Goal: Information Seeking & Learning: Learn about a topic

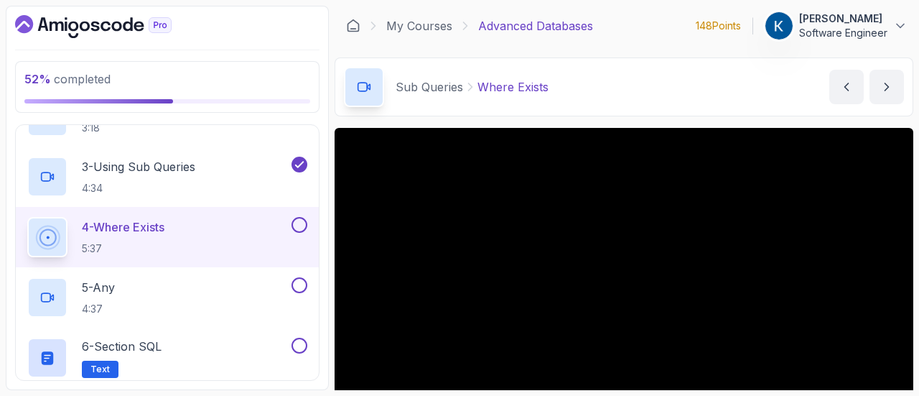
click at [845, 32] on p "Software Engineer" at bounding box center [843, 33] width 88 height 14
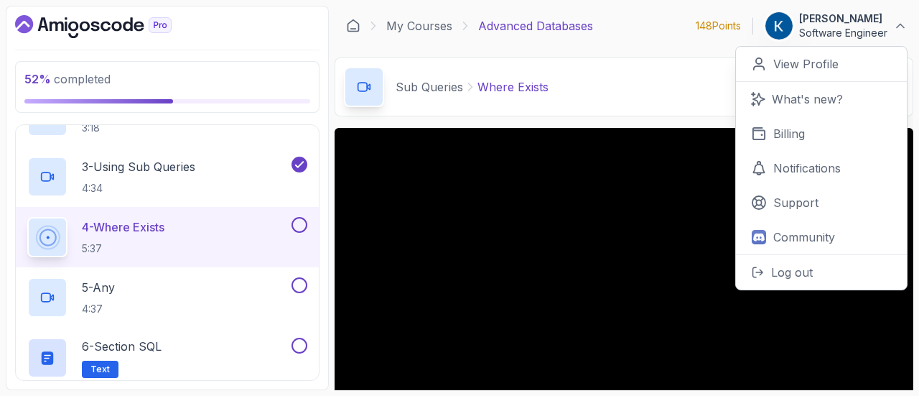
click at [691, 80] on div "Sub Queries Where Exists Where Exists by [PERSON_NAME]" at bounding box center [624, 86] width 579 height 59
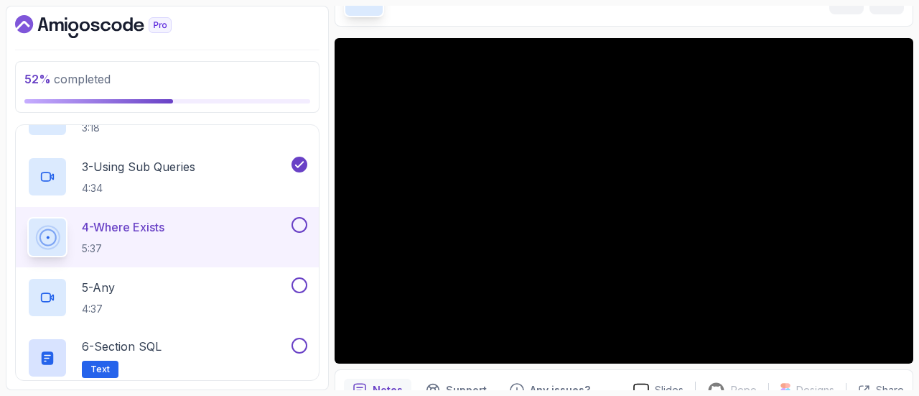
scroll to position [41, 0]
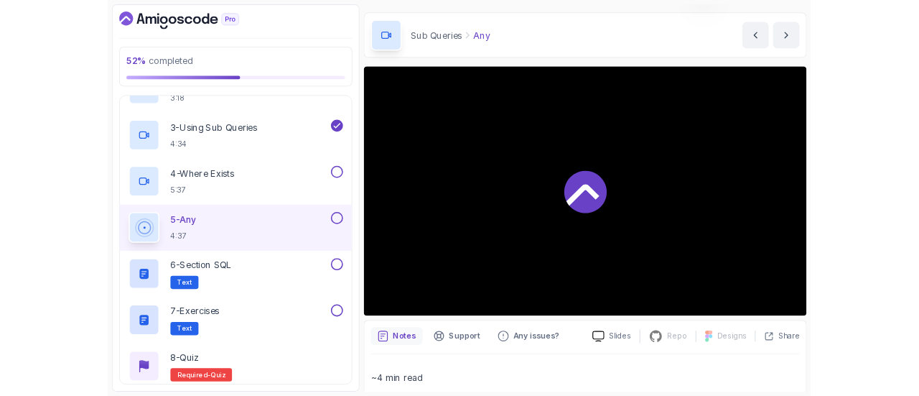
scroll to position [90, 0]
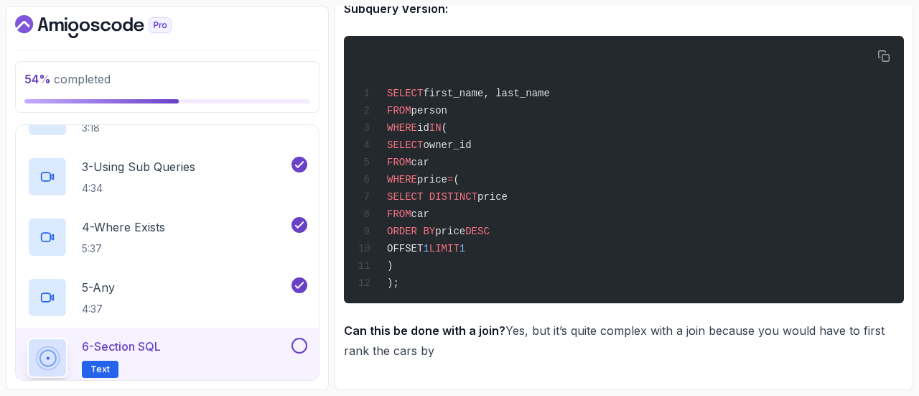
scroll to position [6240, 0]
click at [253, 284] on div "5 - Any 4:37" at bounding box center [157, 297] width 261 height 40
click at [298, 345] on button at bounding box center [299, 345] width 16 height 16
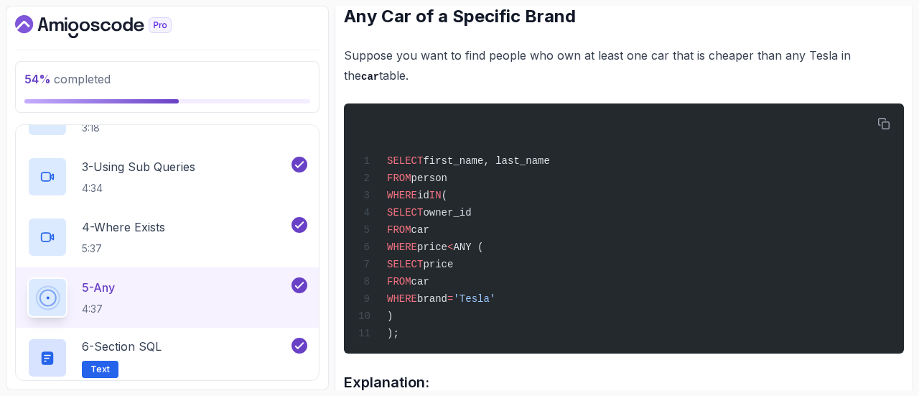
scroll to position [868, 0]
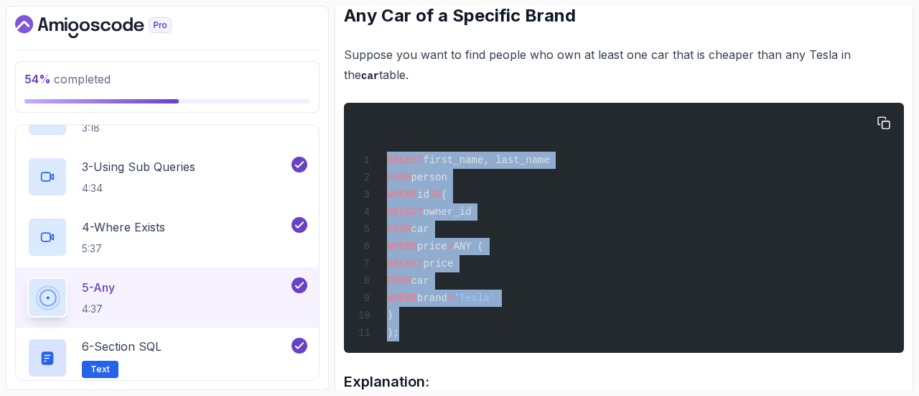
drag, startPoint x: 411, startPoint y: 338, endPoint x: 368, endPoint y: 143, distance: 199.8
click at [368, 143] on div "SELECT first_name, last_name FROM person WHERE id IN ( SELECT owner_id FROM car…" at bounding box center [623, 227] width 537 height 233
copy code "SELECT first_name, last_name FROM person WHERE id IN ( SELECT owner_id FROM car…"
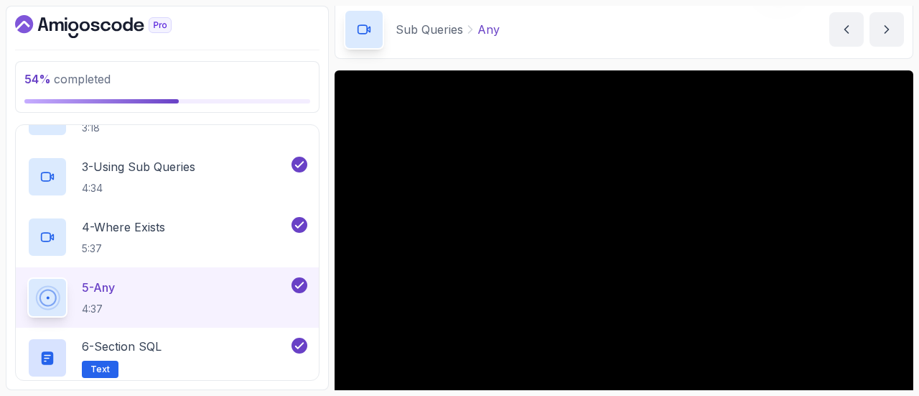
scroll to position [173, 0]
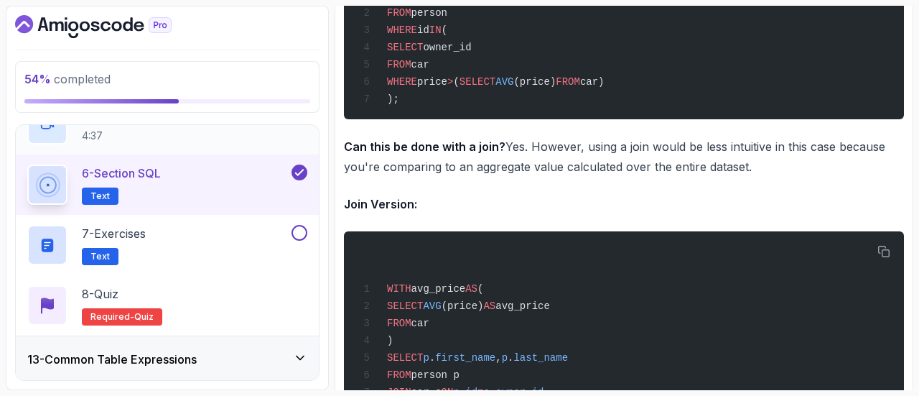
scroll to position [834, 0]
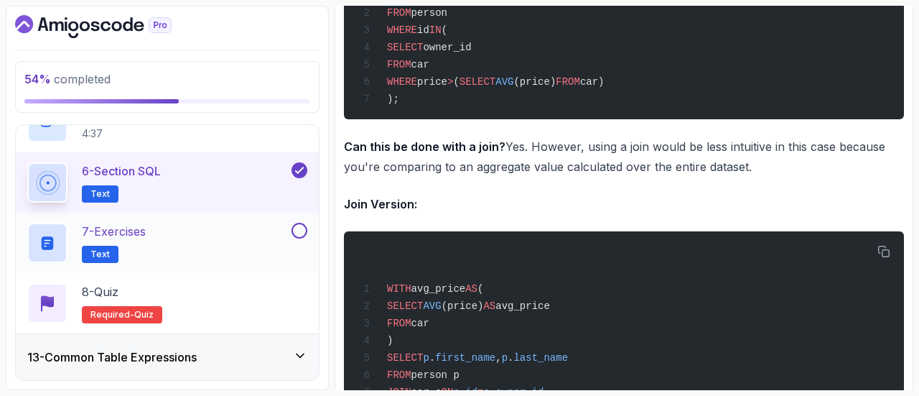
click at [301, 231] on button at bounding box center [299, 231] width 16 height 16
click at [212, 233] on div "7 - Exercises Text" at bounding box center [157, 243] width 261 height 40
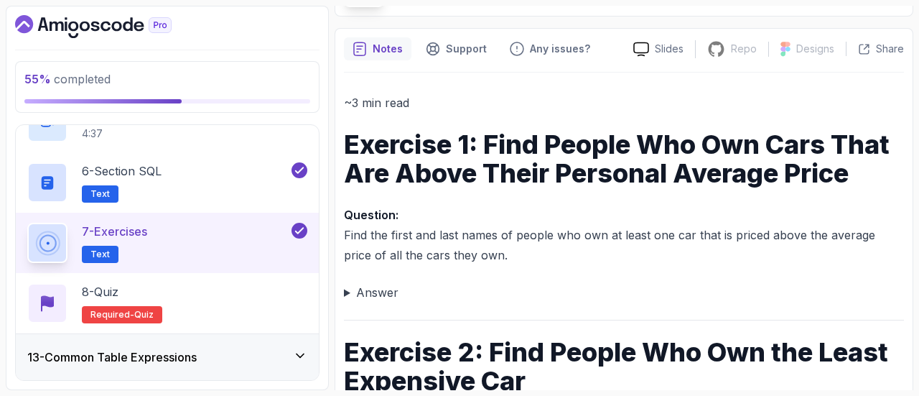
scroll to position [102, 0]
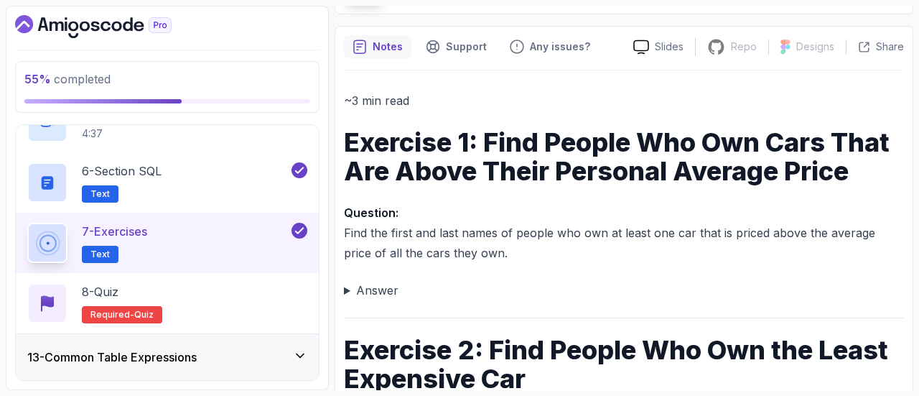
click at [372, 281] on summary "Answer" at bounding box center [624, 290] width 560 height 20
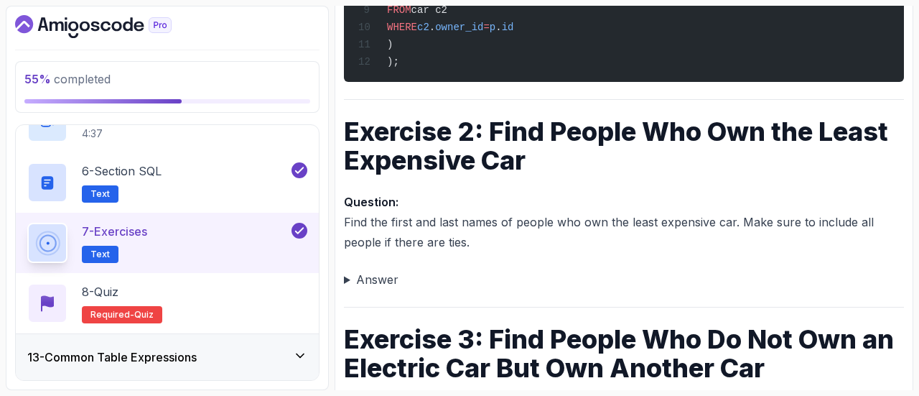
scroll to position [605, 0]
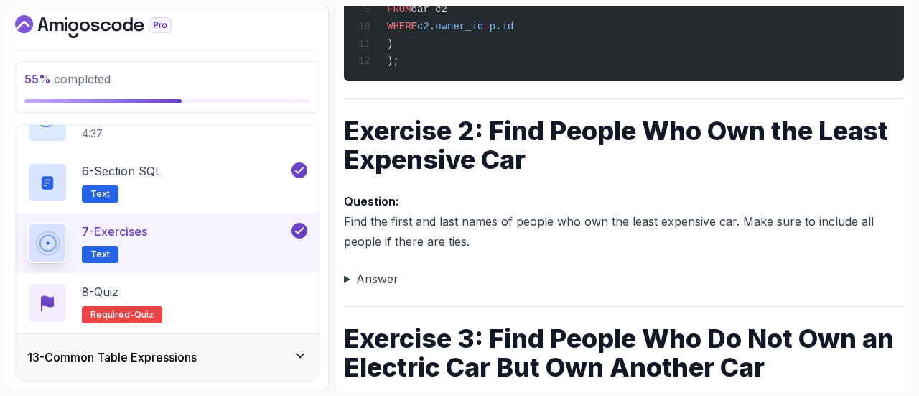
click at [380, 286] on summary "Answer" at bounding box center [624, 279] width 560 height 20
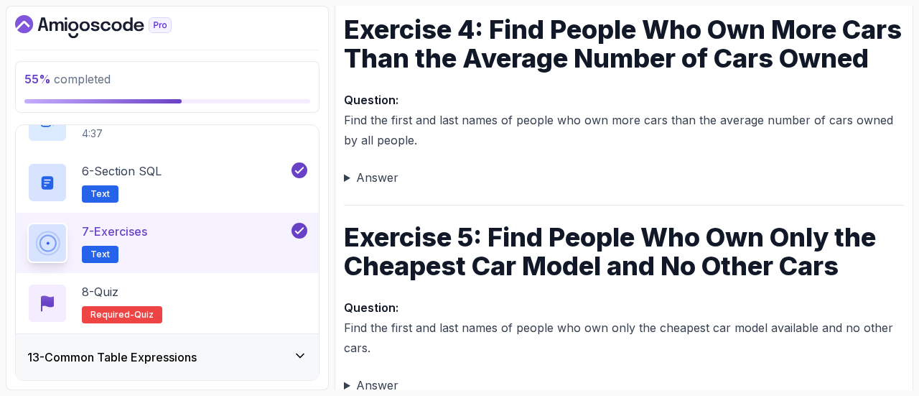
scroll to position [1390, 0]
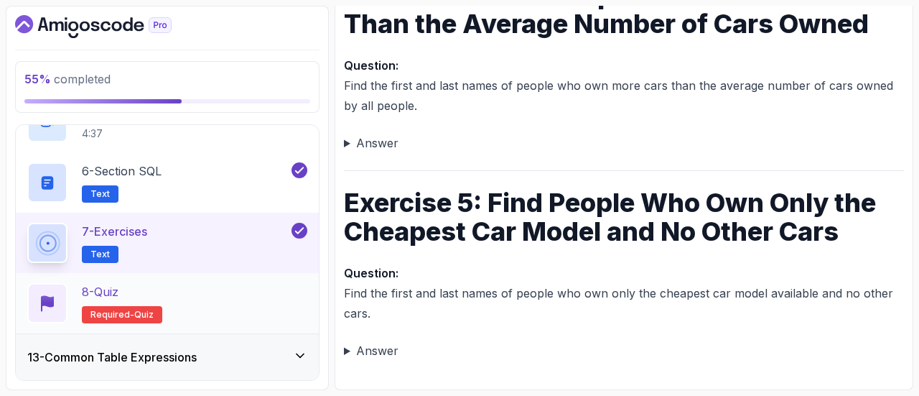
click at [248, 303] on div "8 - Quiz Required- quiz" at bounding box center [167, 303] width 280 height 40
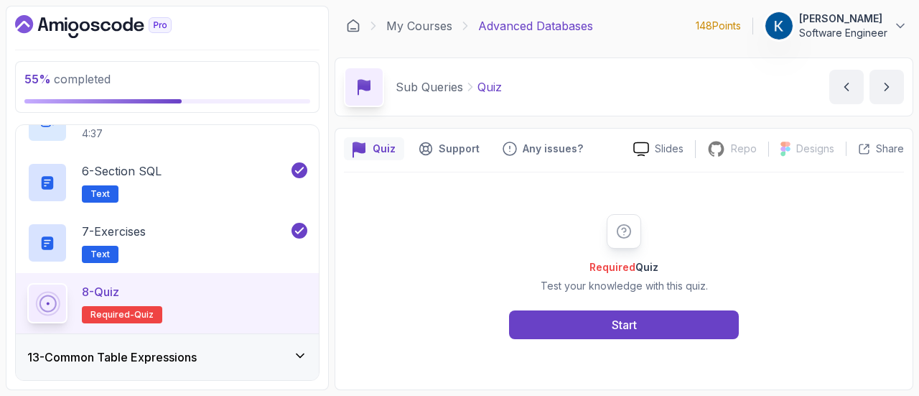
click at [570, 339] on div "Required Quiz Test your knowledge with this quiz. Start" at bounding box center [624, 276] width 560 height 208
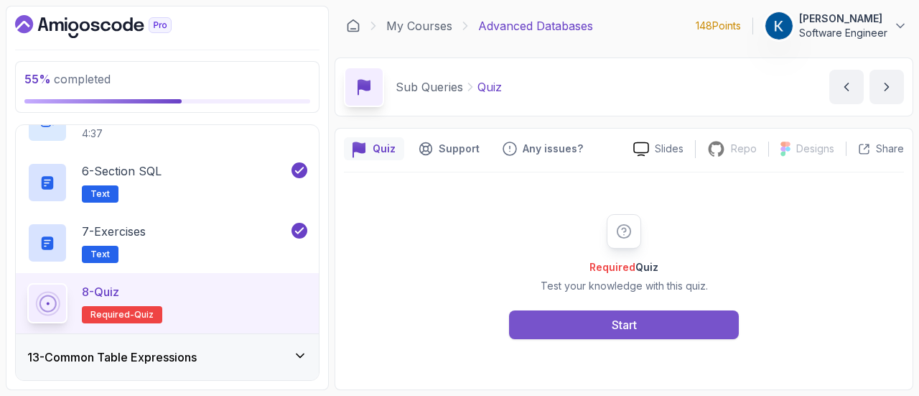
click at [602, 320] on button "Start" at bounding box center [624, 324] width 230 height 29
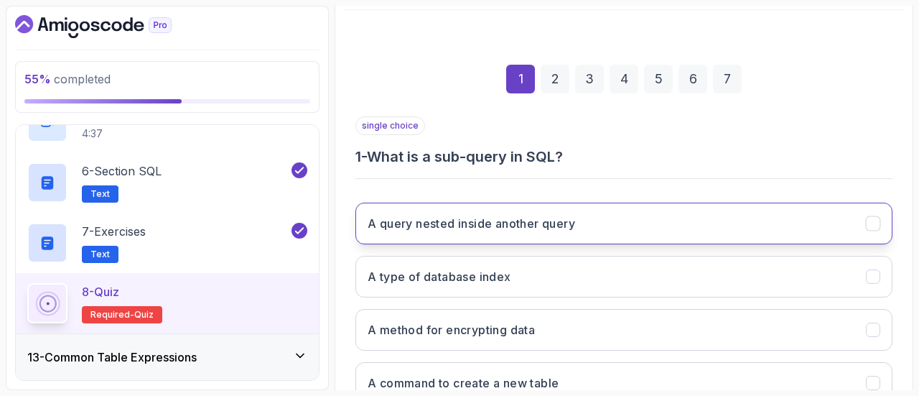
scroll to position [167, 0]
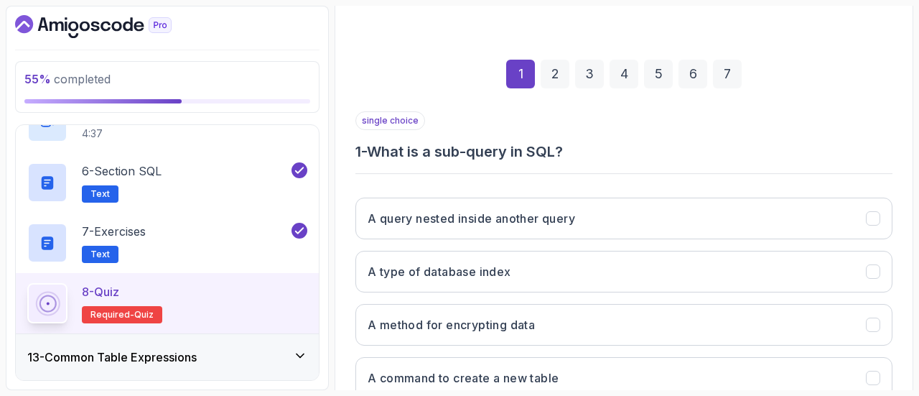
click at [566, 241] on div "A query nested inside another query A type of database index A method for encry…" at bounding box center [623, 298] width 537 height 224
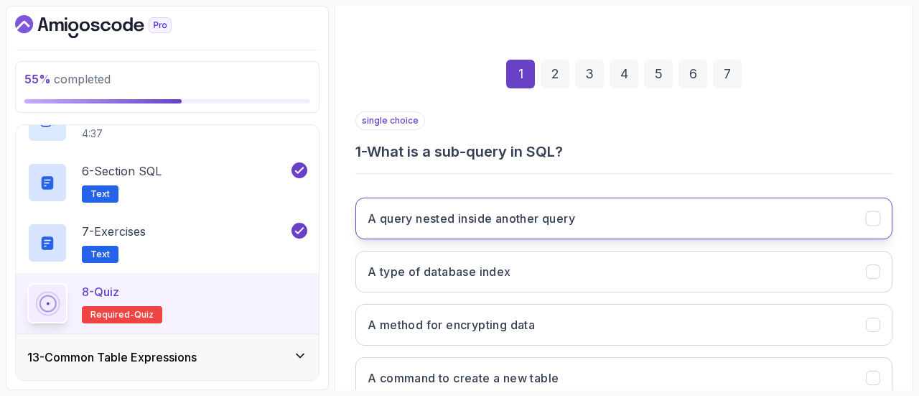
click at [598, 215] on button "A query nested inside another query" at bounding box center [623, 218] width 537 height 42
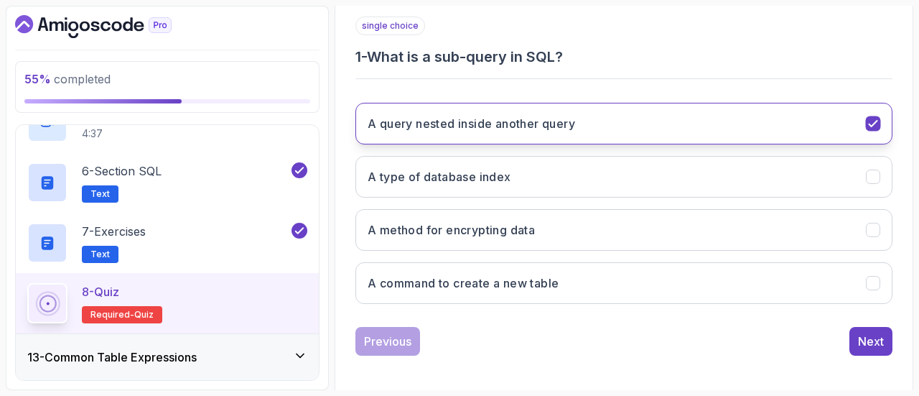
scroll to position [265, 0]
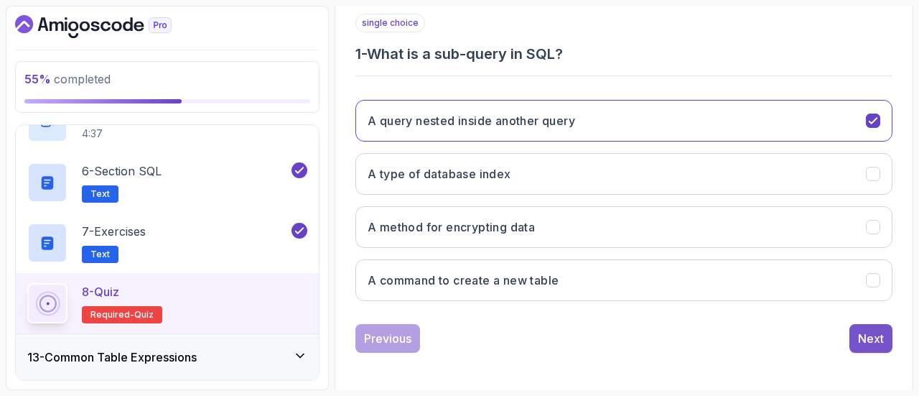
click at [873, 330] on div "Next" at bounding box center [871, 338] width 26 height 17
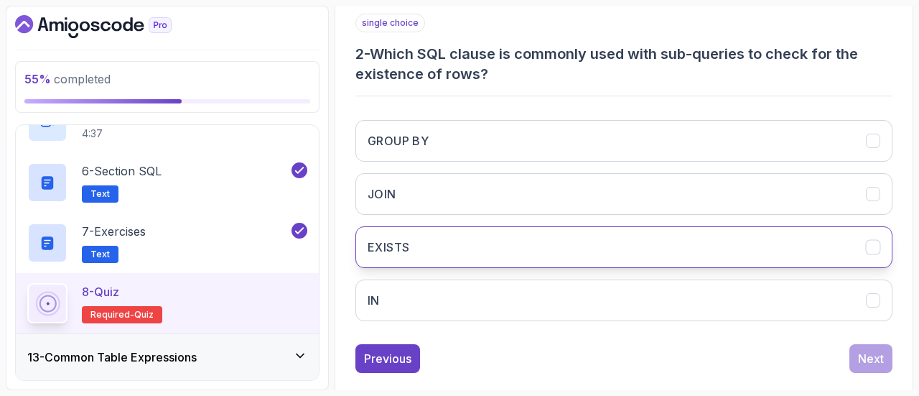
click at [485, 255] on button "EXISTS" at bounding box center [623, 247] width 537 height 42
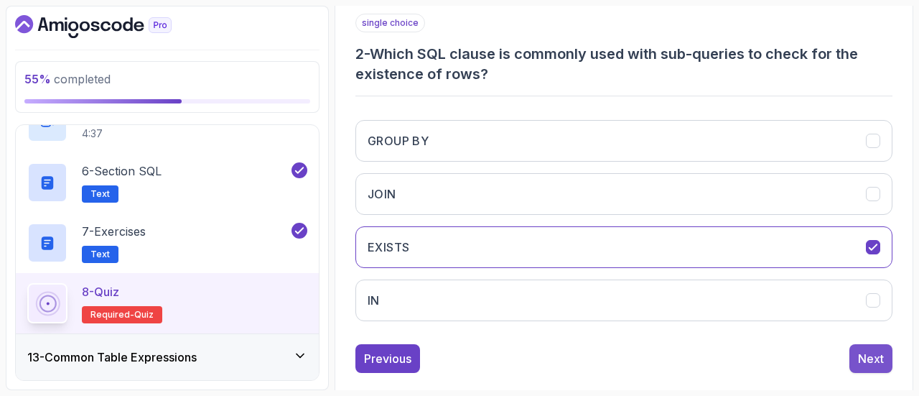
click at [878, 362] on div "Next" at bounding box center [871, 358] width 26 height 17
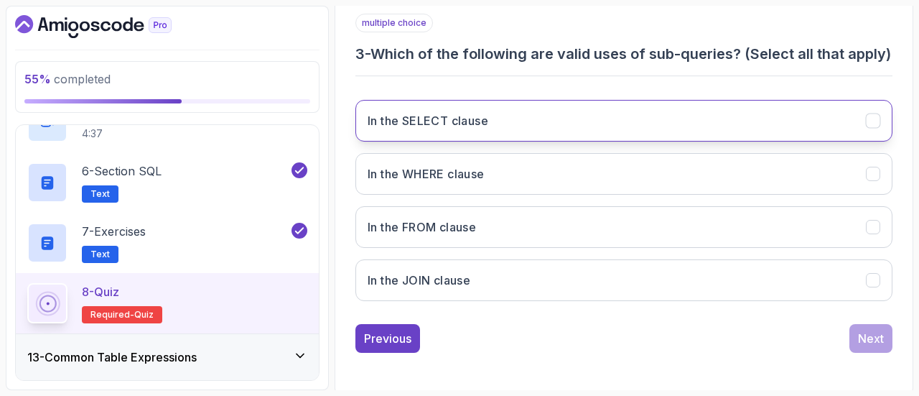
click at [515, 141] on button "In the SELECT clause" at bounding box center [623, 121] width 537 height 42
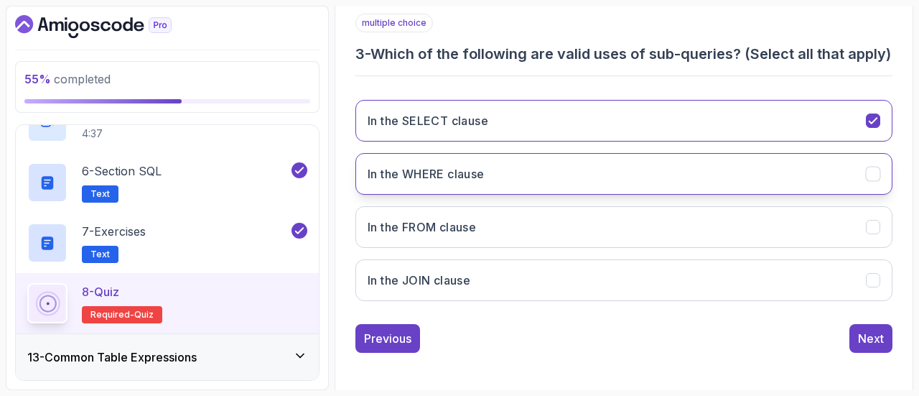
click at [510, 188] on button "In the WHERE clause" at bounding box center [623, 174] width 537 height 42
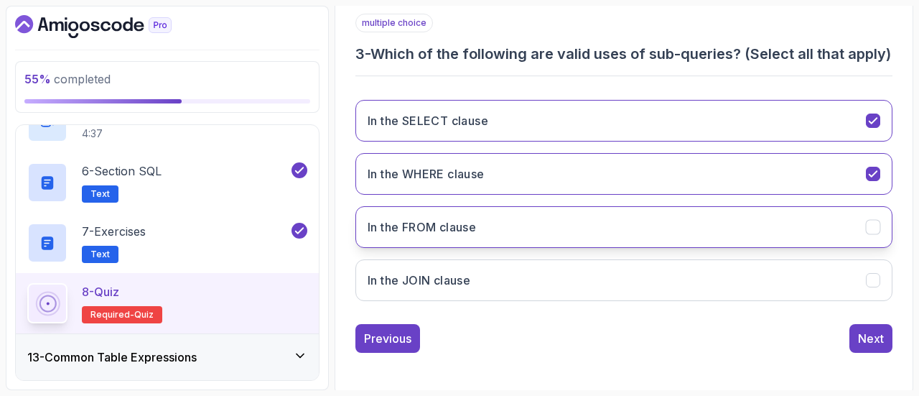
click at [493, 235] on button "In the FROM clause" at bounding box center [623, 227] width 537 height 42
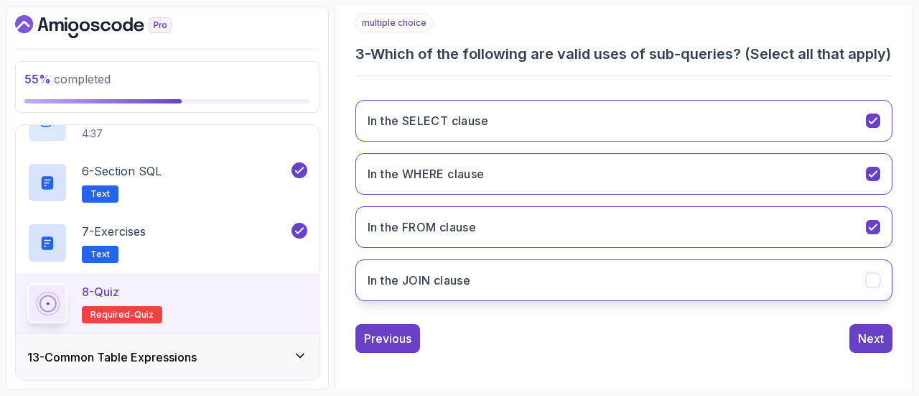
click at [572, 298] on button "In the JOIN clause" at bounding box center [623, 280] width 537 height 42
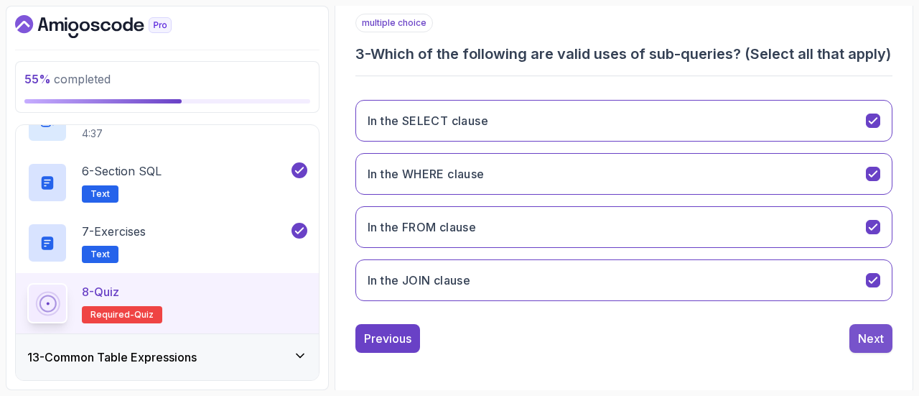
click at [877, 347] on div "Next" at bounding box center [871, 338] width 26 height 17
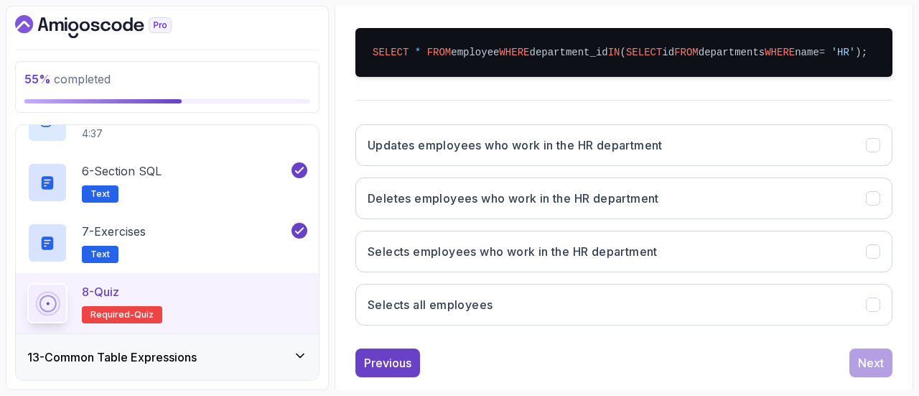
scroll to position [325, 0]
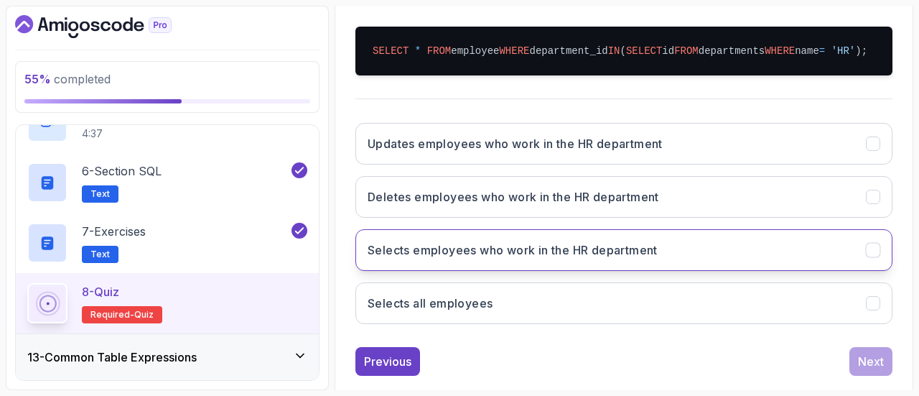
click at [556, 268] on button "Selects employees who work in the HR department" at bounding box center [623, 250] width 537 height 42
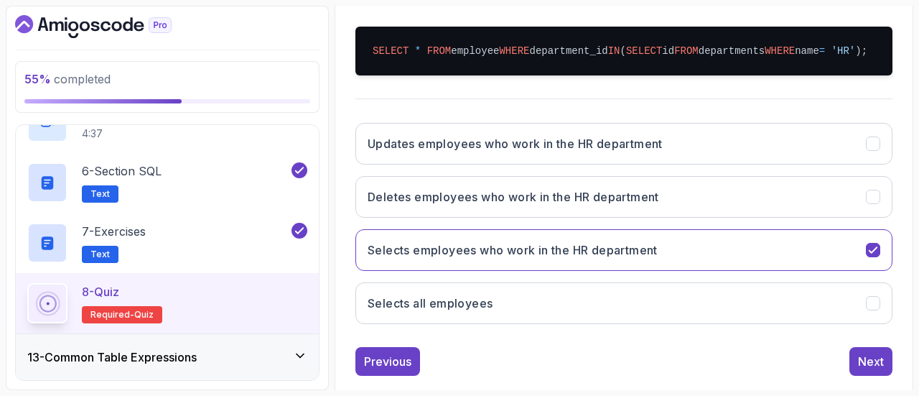
click at [848, 361] on div "Previous Next" at bounding box center [623, 361] width 537 height 29
click at [862, 365] on div "Next" at bounding box center [871, 361] width 26 height 17
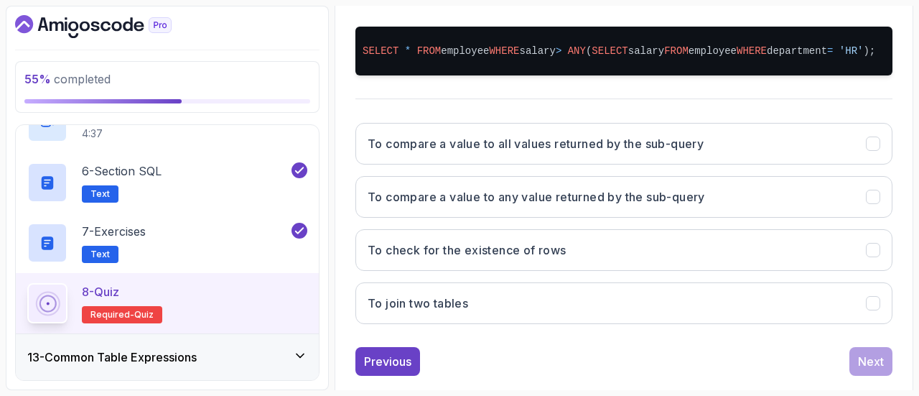
scroll to position [0, 0]
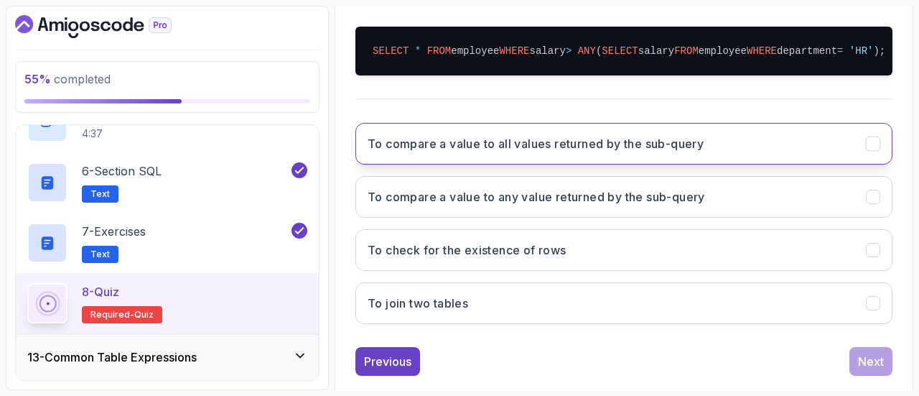
click at [601, 164] on button "To compare a value to all values returned by the sub-query" at bounding box center [623, 144] width 537 height 42
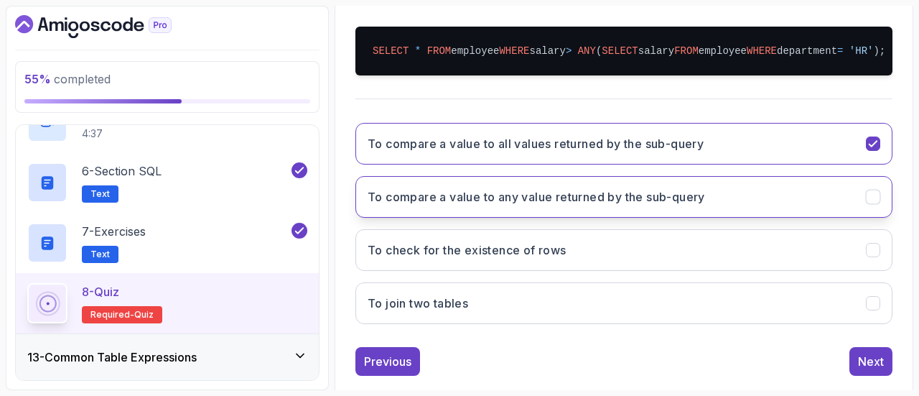
click at [741, 204] on button "To compare a value to any value returned by the sub-query" at bounding box center [623, 197] width 537 height 42
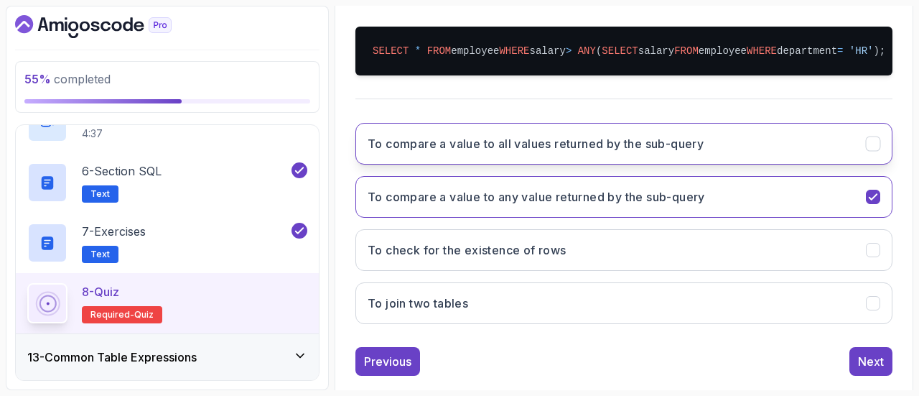
click at [779, 137] on button "To compare a value to all values returned by the sub-query" at bounding box center [623, 144] width 537 height 42
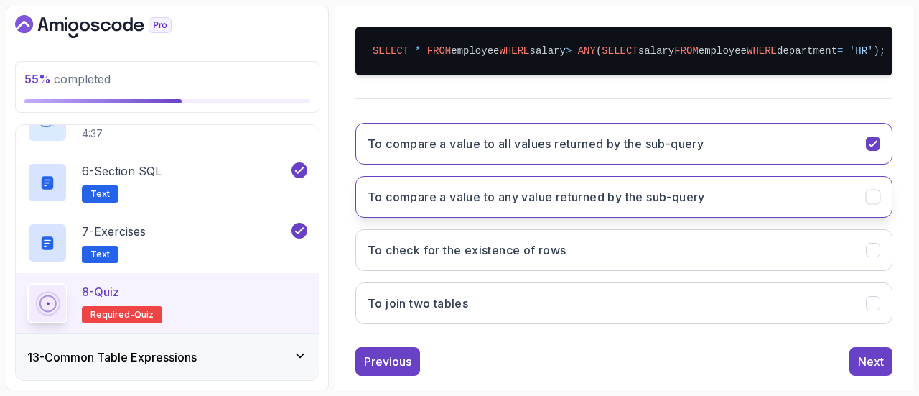
click at [775, 197] on button "To compare a value to any value returned by the sub-query" at bounding box center [623, 197] width 537 height 42
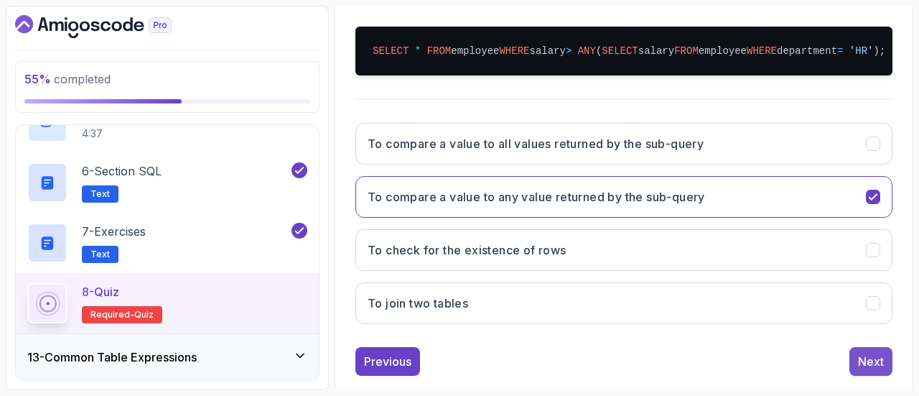
click at [866, 370] on div "Next" at bounding box center [871, 361] width 26 height 17
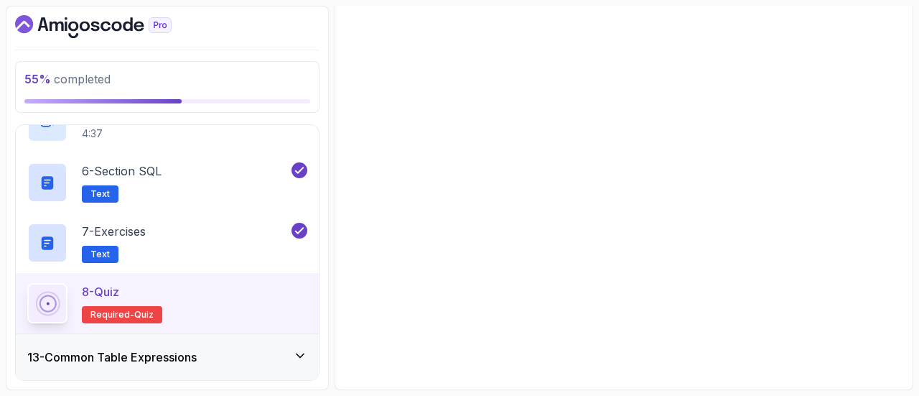
scroll to position [265, 0]
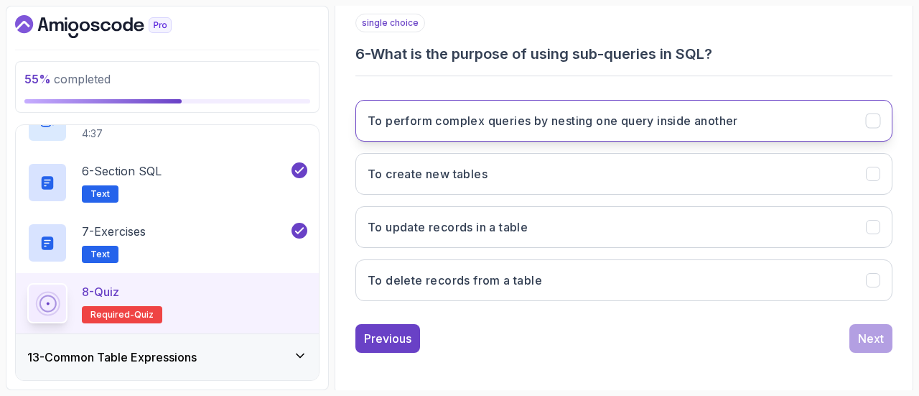
click at [558, 131] on button "To perform complex queries by nesting one query inside another" at bounding box center [623, 121] width 537 height 42
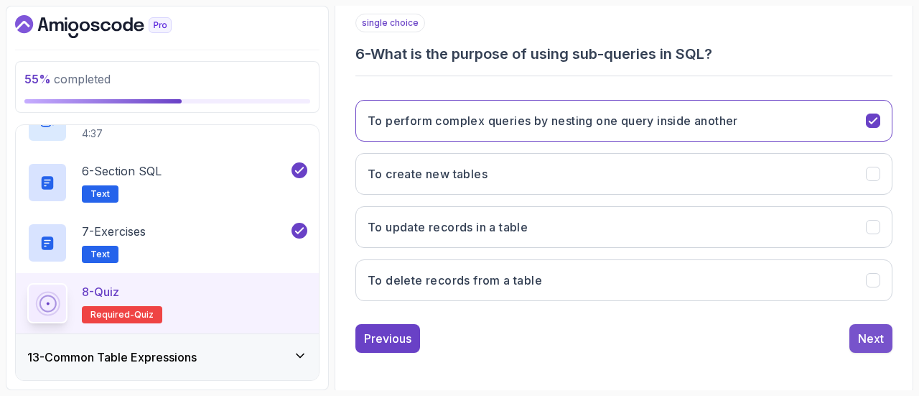
click at [862, 340] on div "Next" at bounding box center [871, 338] width 26 height 17
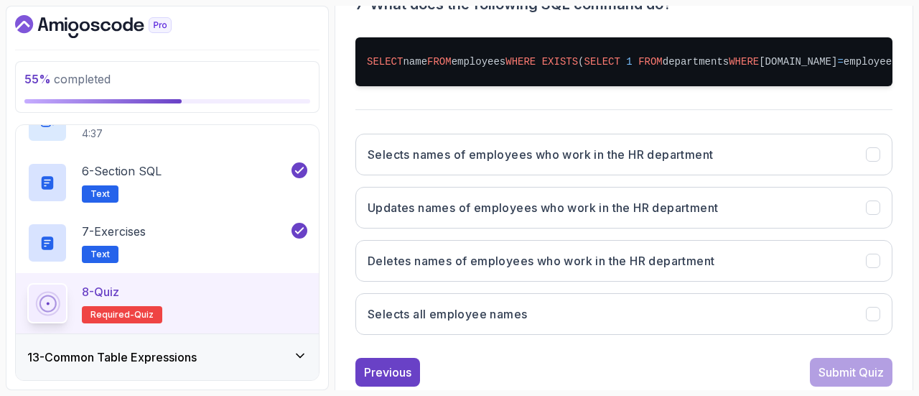
scroll to position [0, 0]
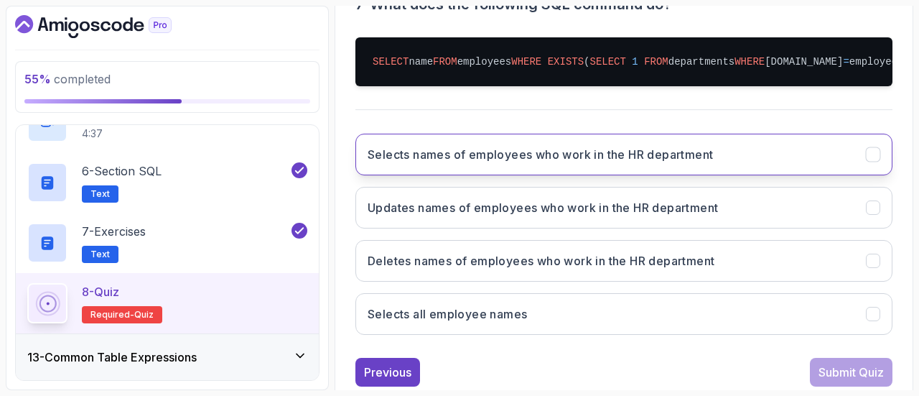
click at [650, 163] on h3 "Selects names of employees who work in the HR department" at bounding box center [540, 154] width 345 height 17
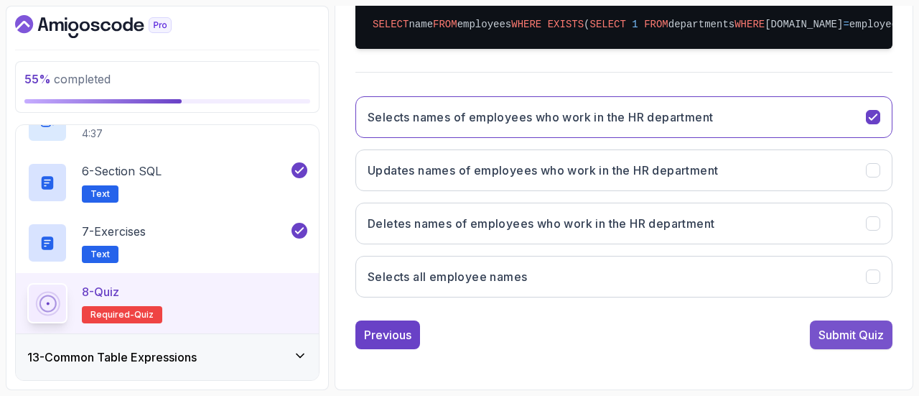
click at [826, 327] on div "Submit Quiz" at bounding box center [850, 334] width 65 height 17
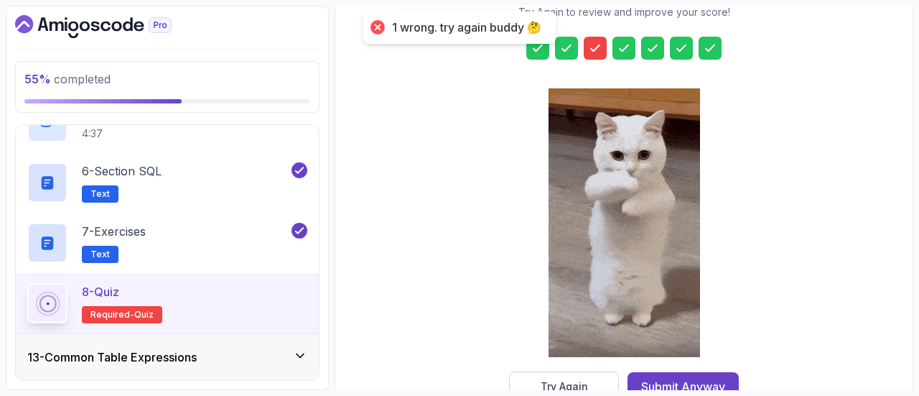
click at [600, 45] on icon at bounding box center [595, 48] width 14 height 14
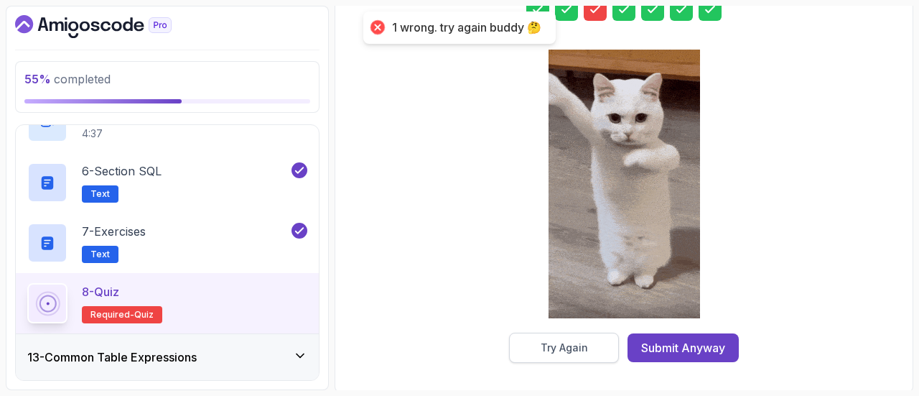
click at [603, 351] on button "Try Again" at bounding box center [564, 347] width 110 height 30
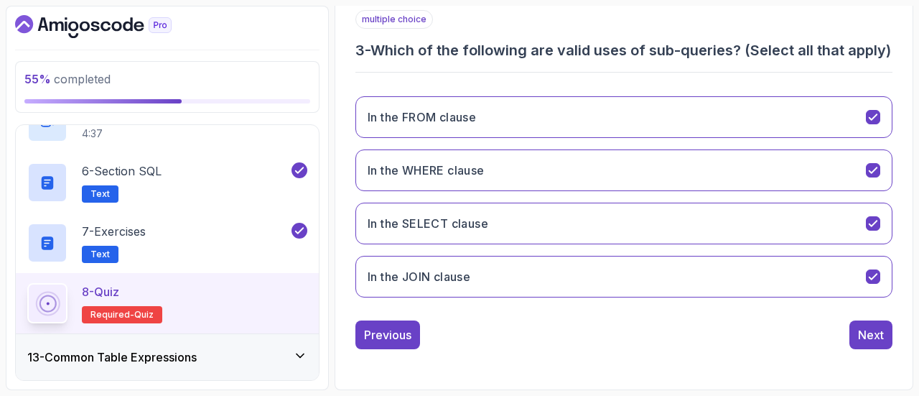
scroll to position [279, 0]
click at [589, 286] on button "In the JOIN clause" at bounding box center [623, 277] width 537 height 42
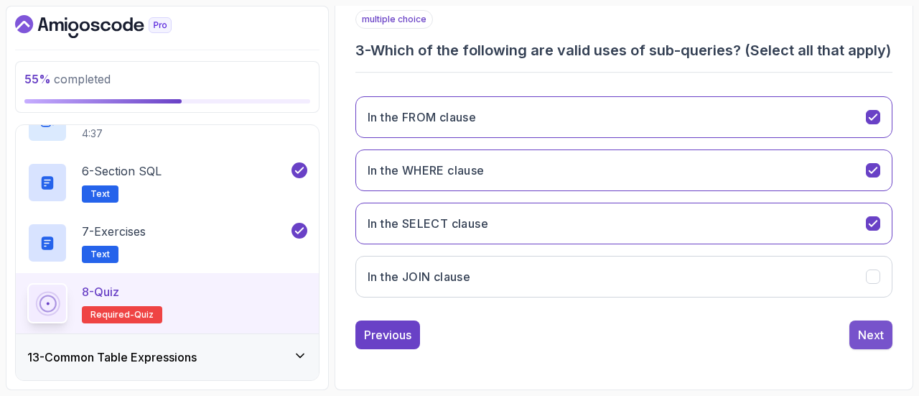
click at [883, 343] on div "Next" at bounding box center [871, 334] width 26 height 17
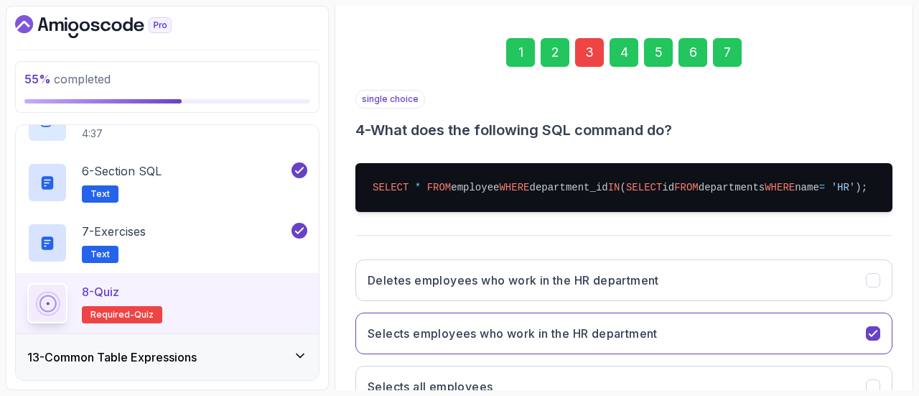
click at [722, 40] on div "7" at bounding box center [727, 52] width 29 height 29
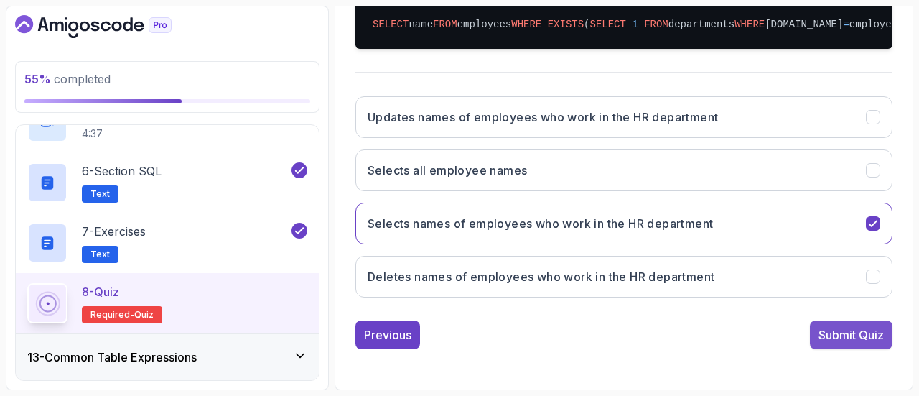
click at [816, 343] on button "Submit Quiz" at bounding box center [851, 334] width 83 height 29
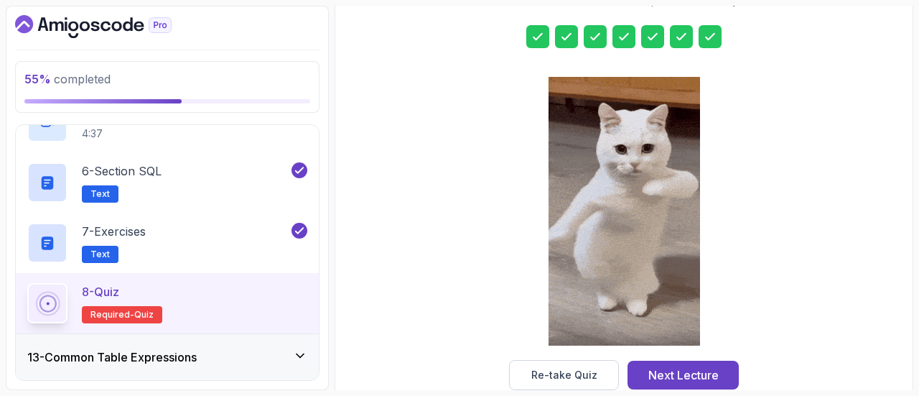
scroll to position [291, 0]
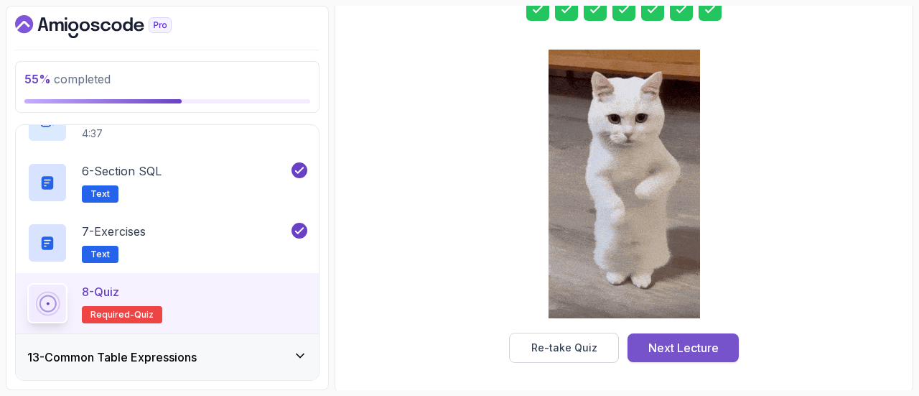
click at [681, 335] on button "Next Lecture" at bounding box center [682, 347] width 111 height 29
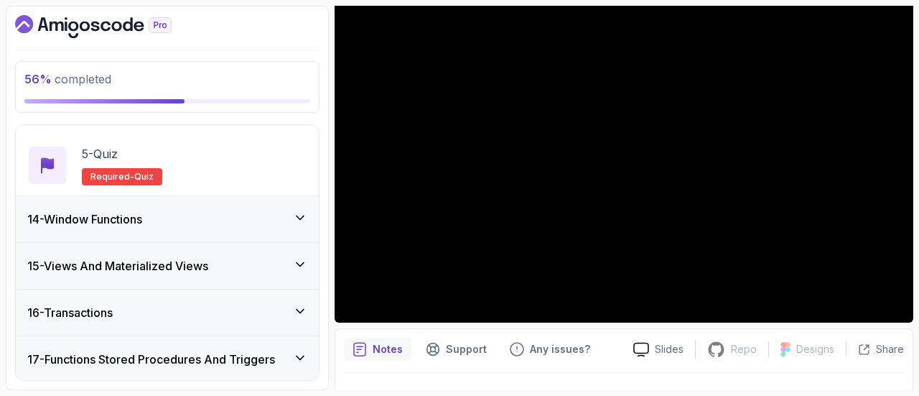
scroll to position [123, 0]
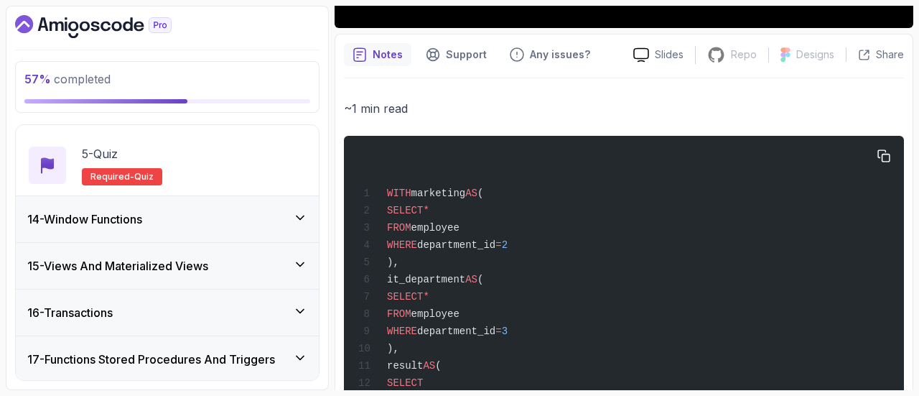
scroll to position [418, 0]
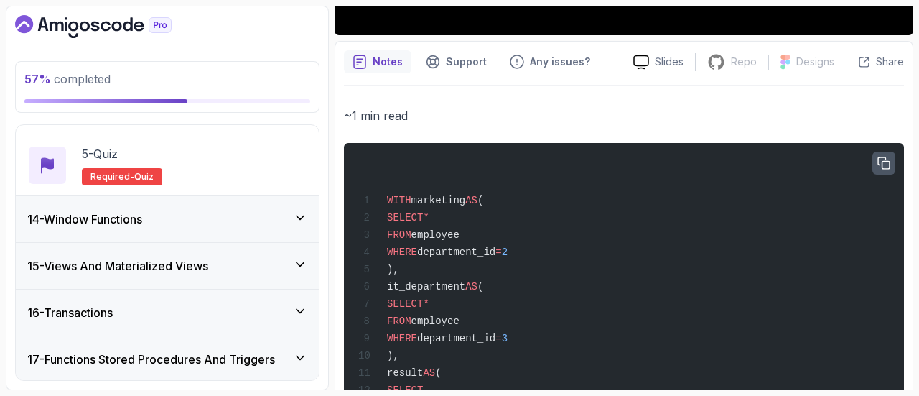
click at [885, 165] on icon "button" at bounding box center [883, 163] width 13 height 13
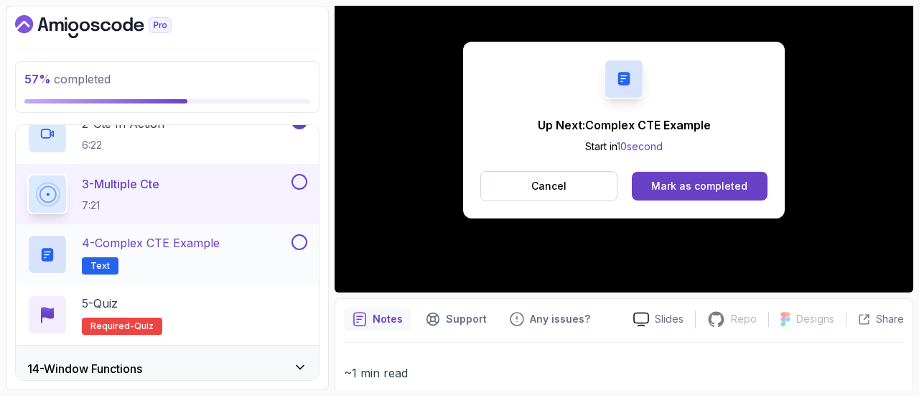
scroll to position [699, 0]
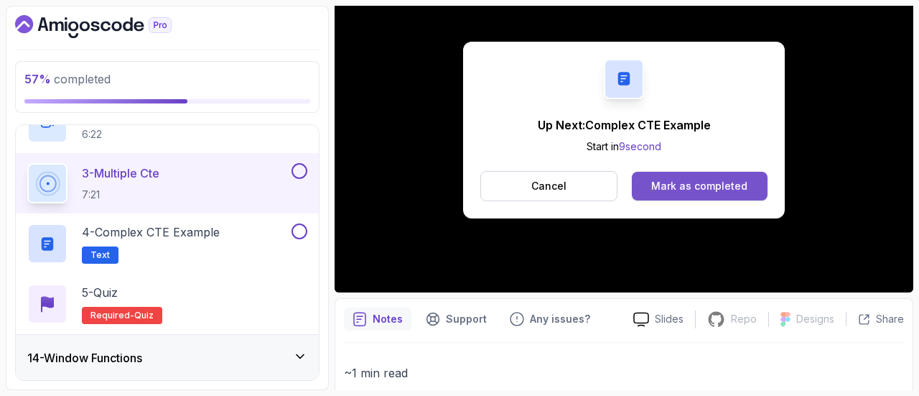
click at [699, 195] on button "Mark as completed" at bounding box center [700, 186] width 136 height 29
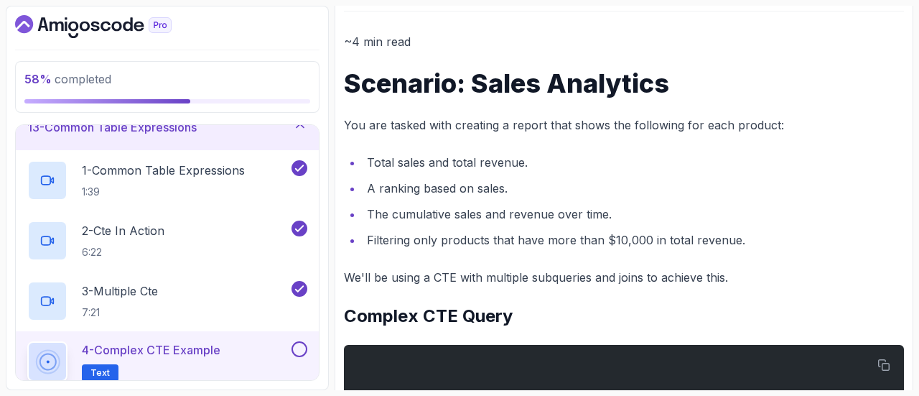
scroll to position [676, 0]
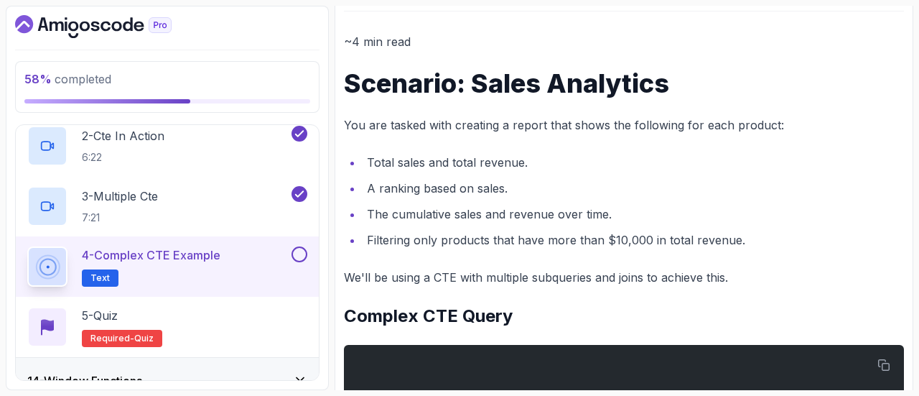
click at [302, 250] on button at bounding box center [299, 254] width 16 height 16
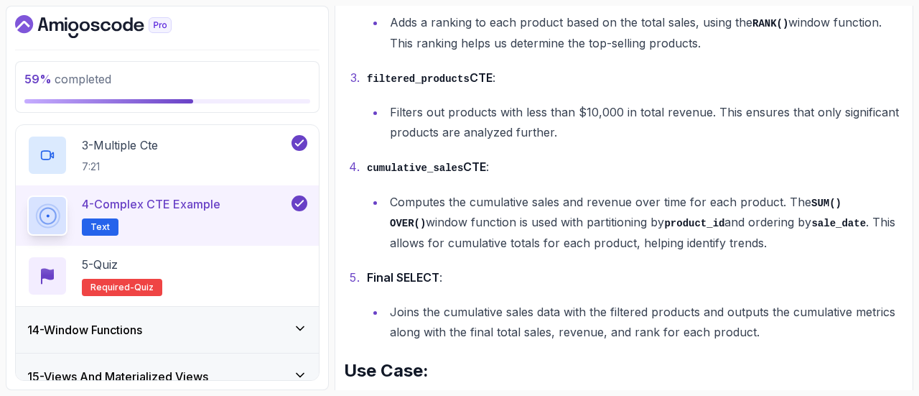
scroll to position [727, 0]
click at [240, 266] on div "5 - Quiz Required- quiz" at bounding box center [167, 275] width 280 height 40
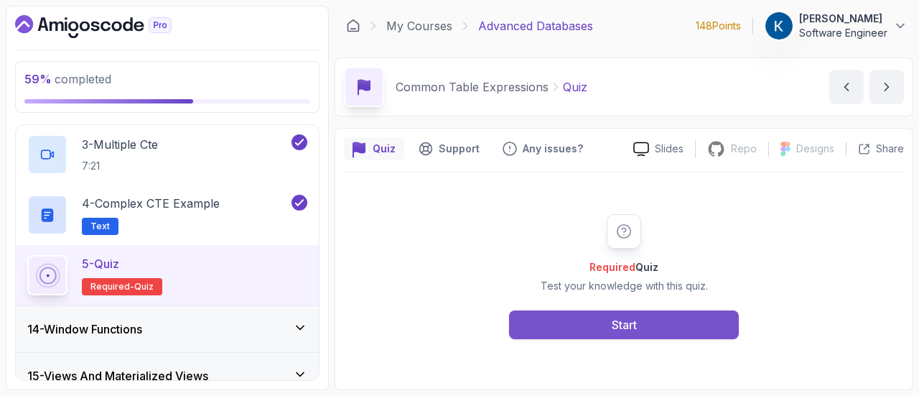
click at [650, 319] on button "Start" at bounding box center [624, 324] width 230 height 29
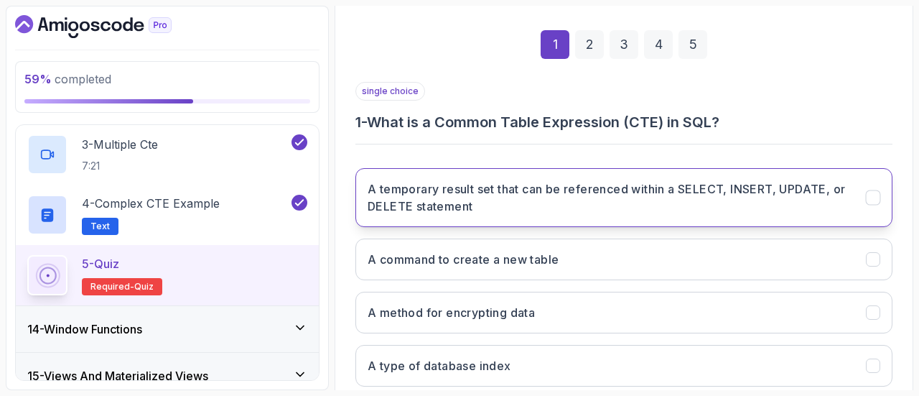
click at [666, 214] on button "A temporary result set that can be referenced within a SELECT, INSERT, UPDATE, …" at bounding box center [623, 197] width 537 height 59
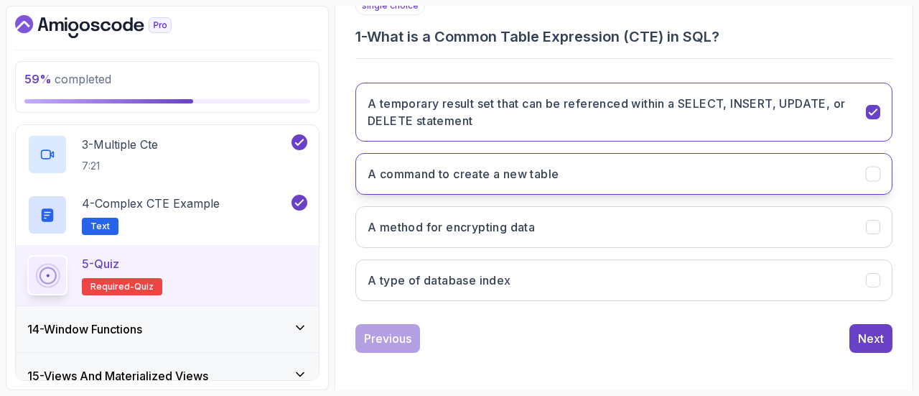
scroll to position [281, 0]
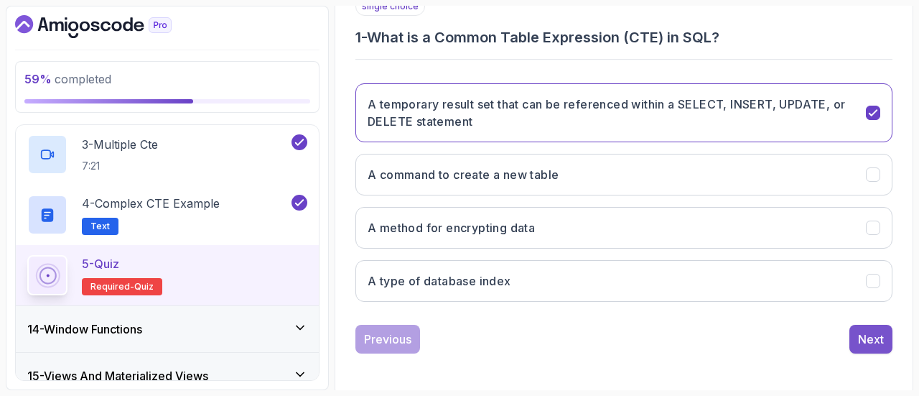
click at [890, 330] on button "Next" at bounding box center [870, 339] width 43 height 29
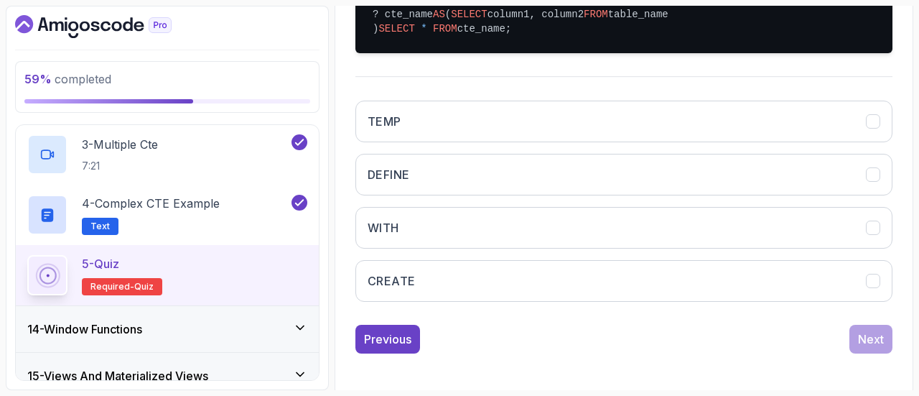
scroll to position [363, 0]
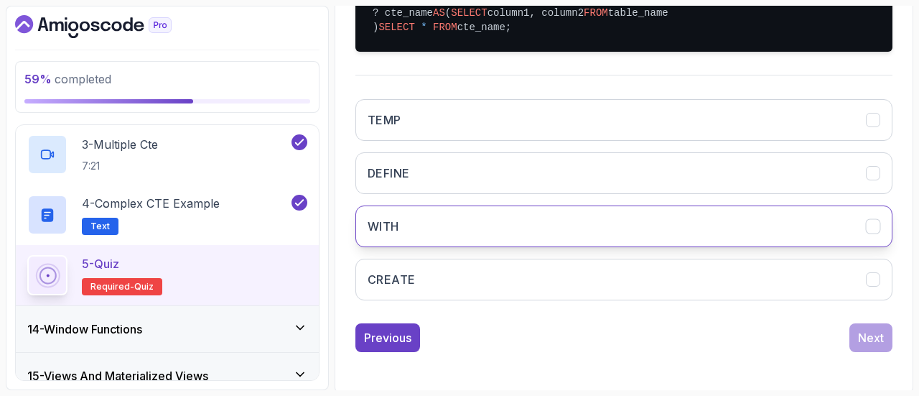
click at [560, 247] on button "WITH" at bounding box center [623, 226] width 537 height 42
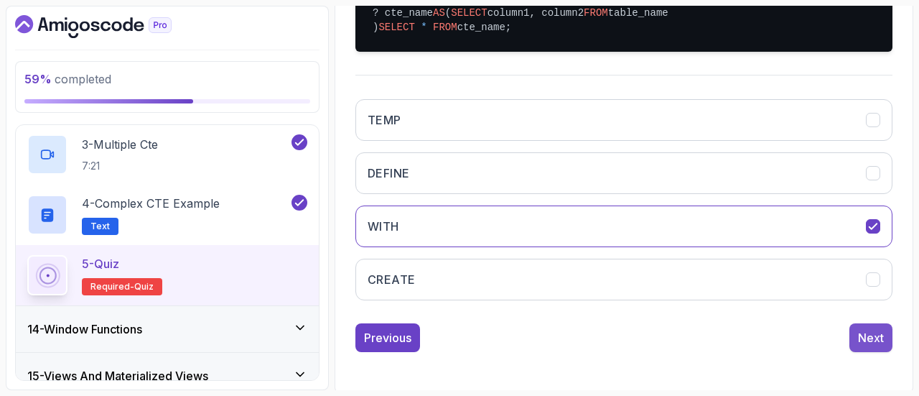
click at [882, 346] on div "Next" at bounding box center [871, 337] width 26 height 17
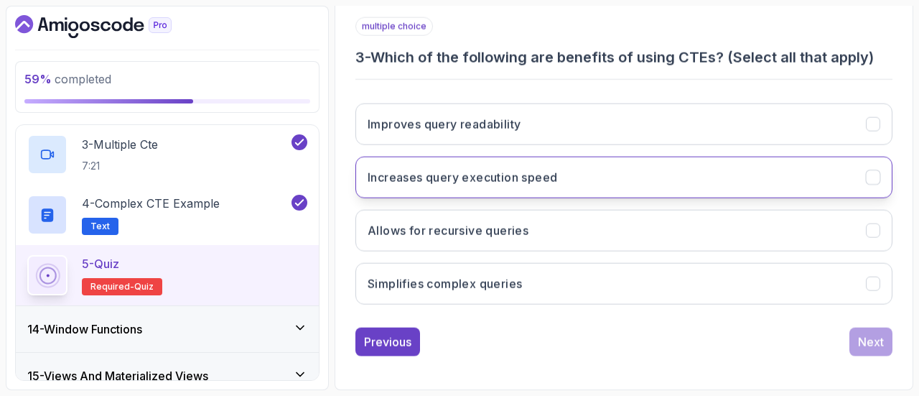
scroll to position [265, 0]
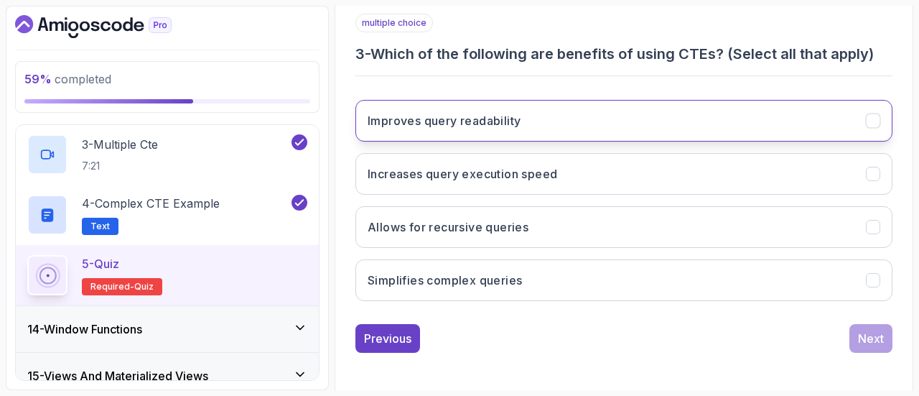
click at [524, 104] on button "Improves query readability" at bounding box center [623, 121] width 537 height 42
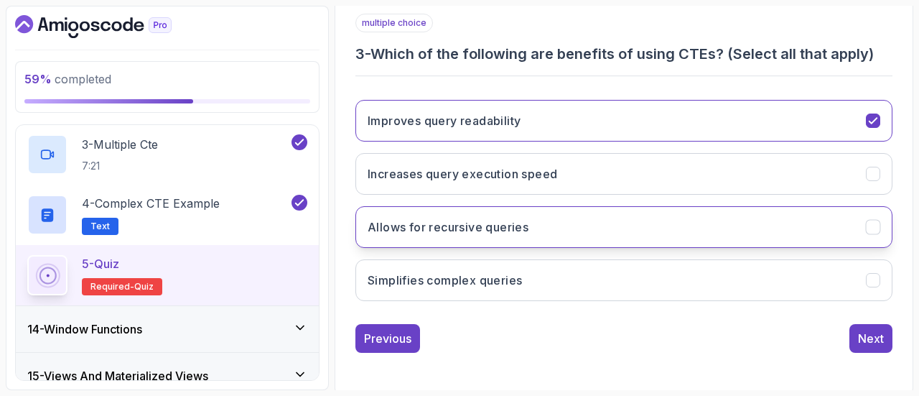
click at [584, 226] on button "Allows for recursive queries" at bounding box center [623, 227] width 537 height 42
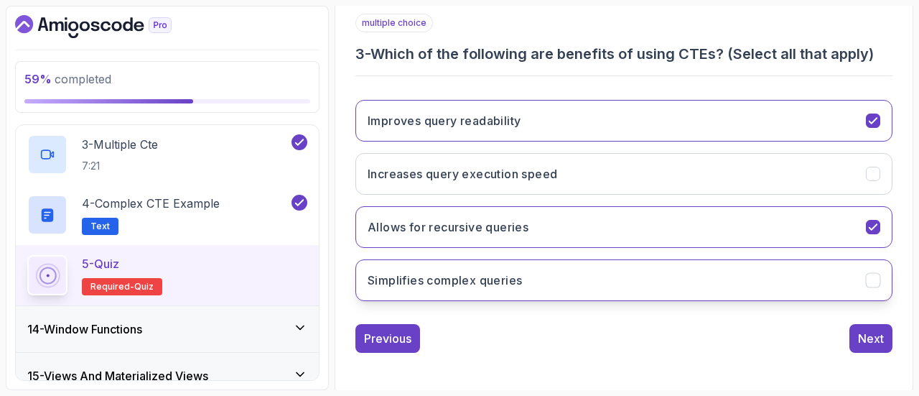
click at [648, 289] on button "Simplifies complex queries" at bounding box center [623, 280] width 537 height 42
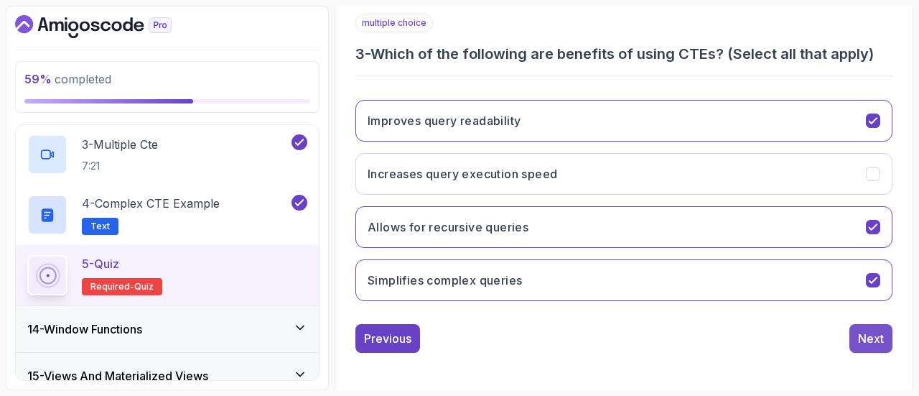
click at [874, 336] on div "Next" at bounding box center [871, 338] width 26 height 17
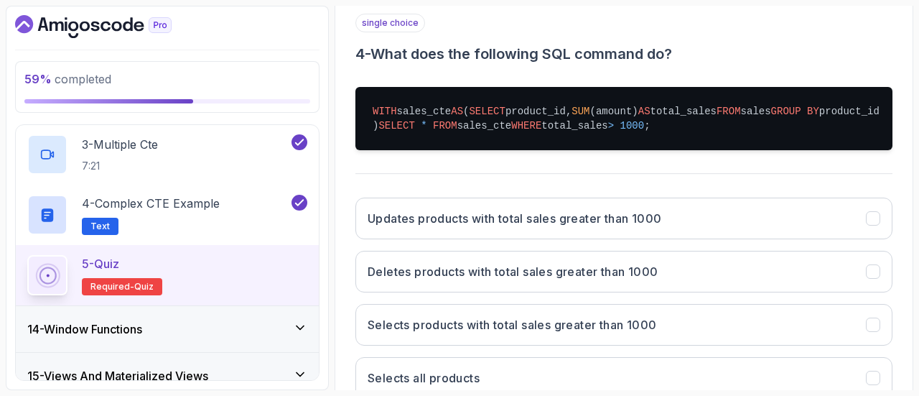
scroll to position [280, 0]
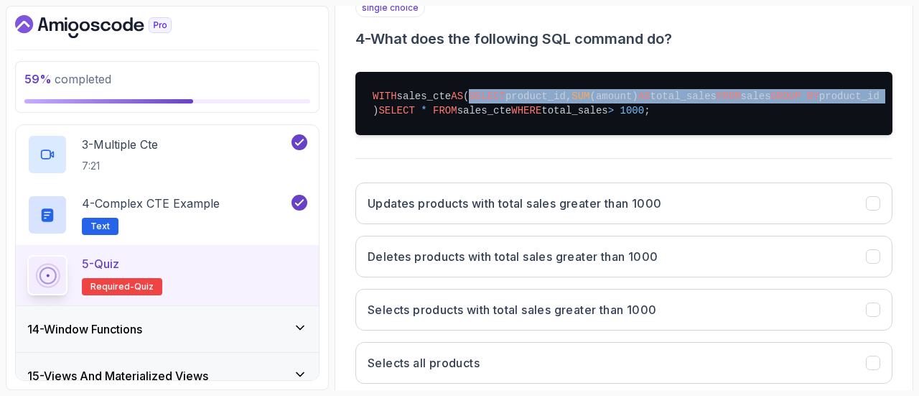
drag, startPoint x: 382, startPoint y: 103, endPoint x: 806, endPoint y: 106, distance: 423.6
click at [806, 106] on pre "WITH sales_cte AS ( SELECT product_id, SUM (amount) AS total_sales FROM sales G…" at bounding box center [623, 103] width 537 height 63
copy pre "SELECT product_id, SUM (amount) AS total_sales FROM sales GROUP BY product_id"
click at [834, 106] on pre "WITH sales_cte AS ( SELECT product_id, SUM (amount) AS total_sales FROM sales G…" at bounding box center [623, 103] width 537 height 63
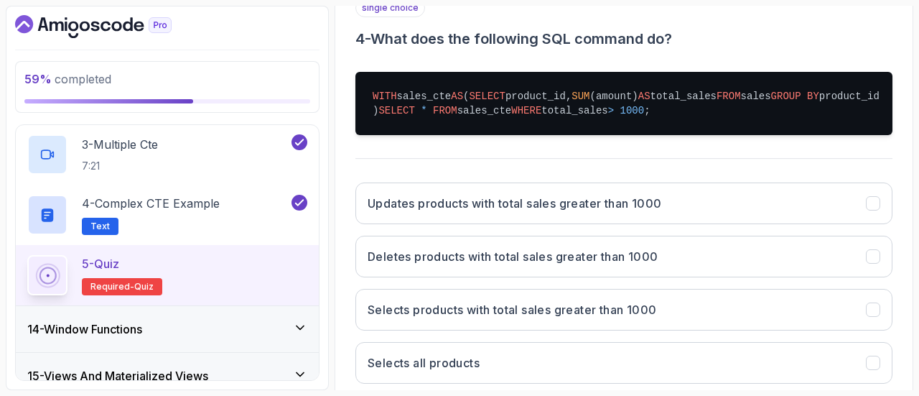
scroll to position [305, 0]
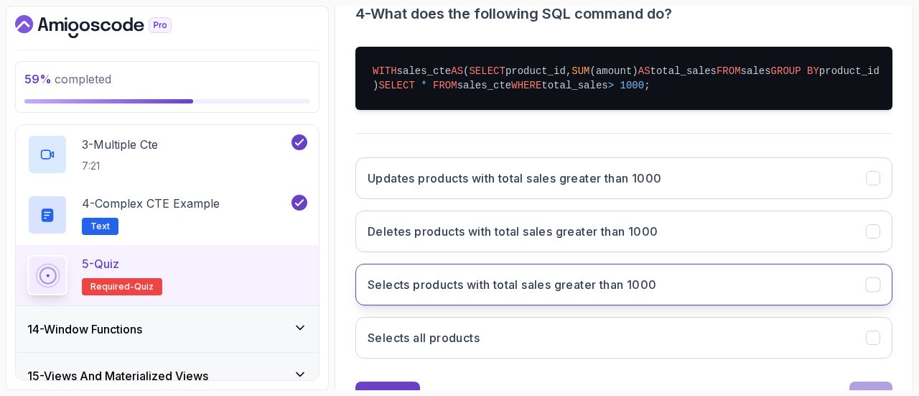
click at [581, 305] on button "Selects products with total sales greater than 1000" at bounding box center [623, 284] width 537 height 42
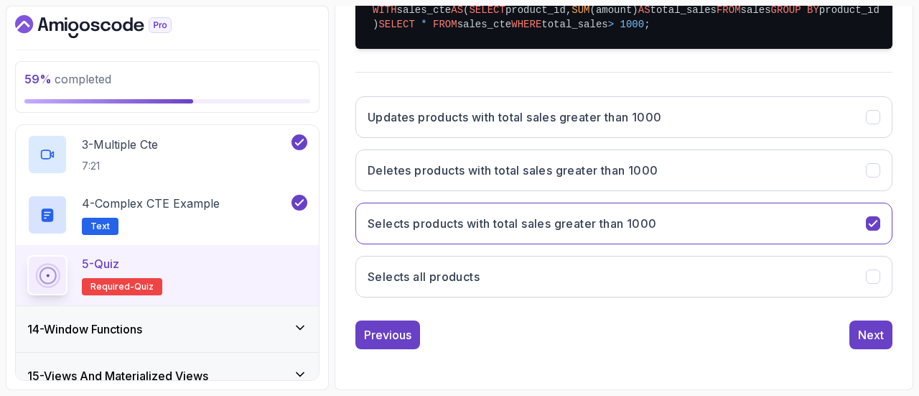
scroll to position [381, 0]
click at [869, 338] on div "Next" at bounding box center [871, 334] width 26 height 17
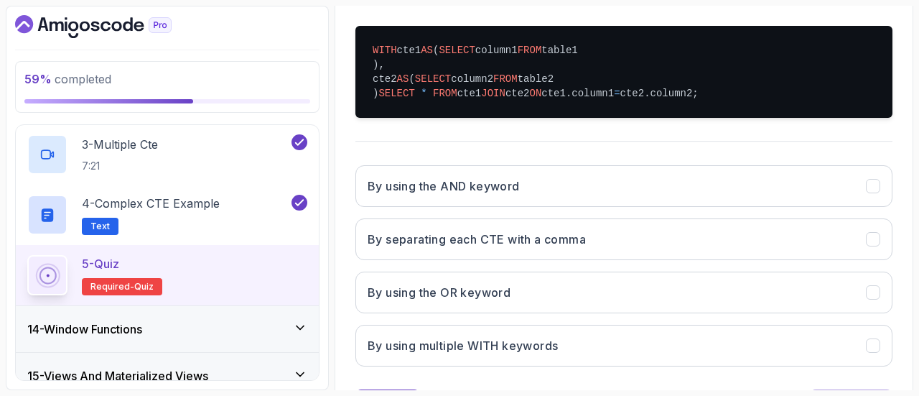
scroll to position [326, 0]
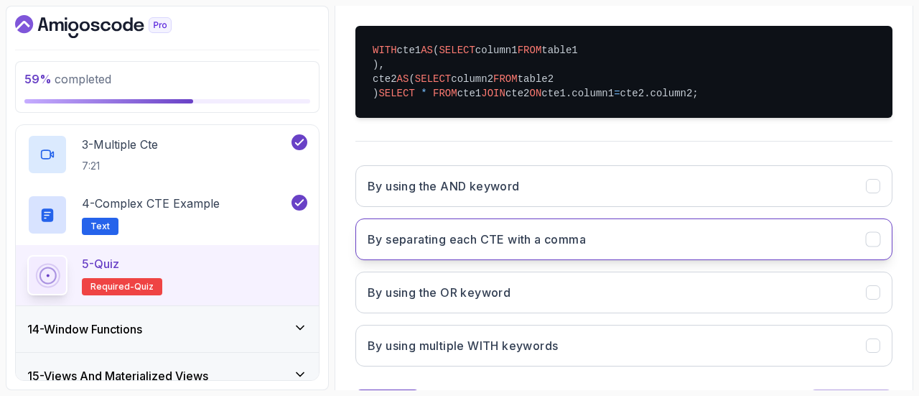
click at [579, 248] on h3 "By separating each CTE with a comma" at bounding box center [477, 238] width 218 height 17
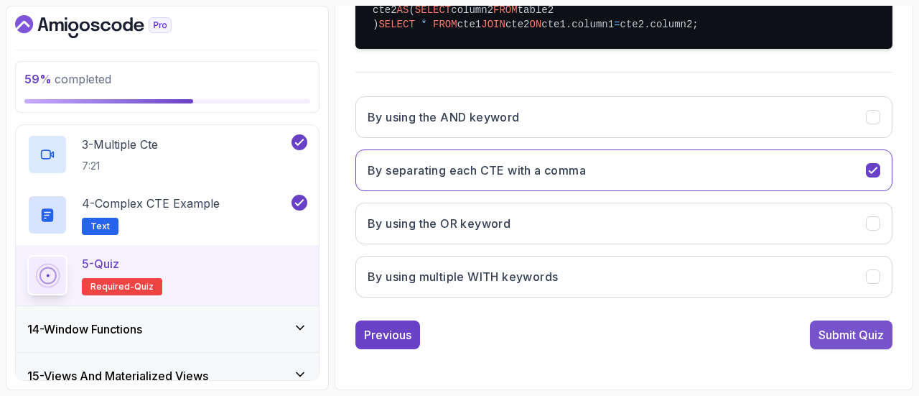
click at [839, 337] on div "Submit Quiz" at bounding box center [850, 334] width 65 height 17
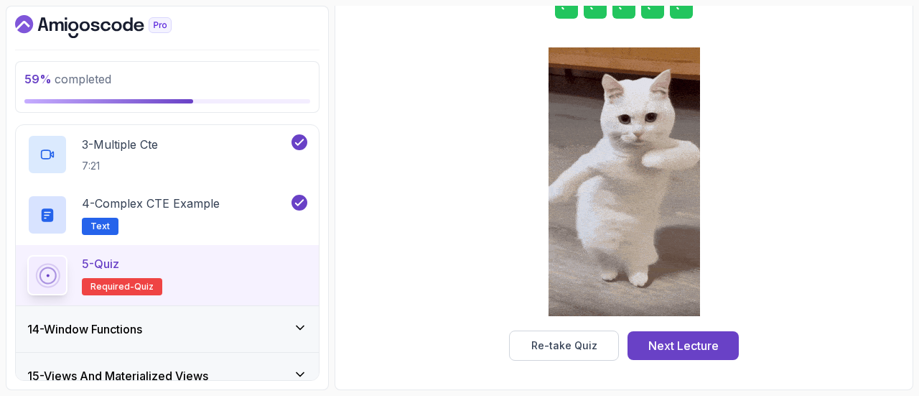
scroll to position [291, 0]
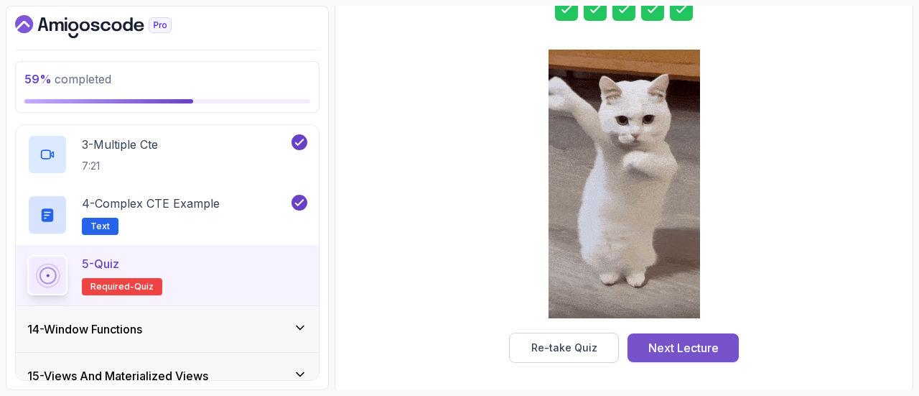
click at [686, 345] on div "Next Lecture" at bounding box center [683, 347] width 70 height 17
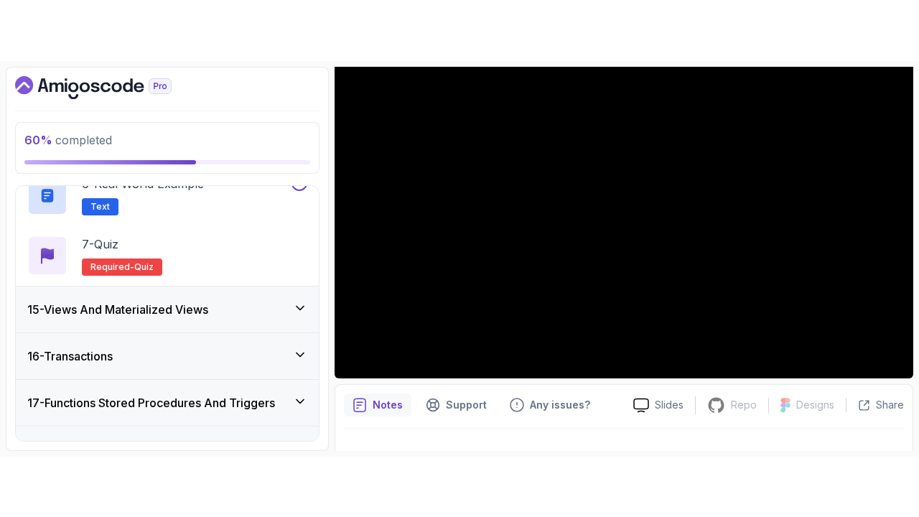
scroll to position [139, 0]
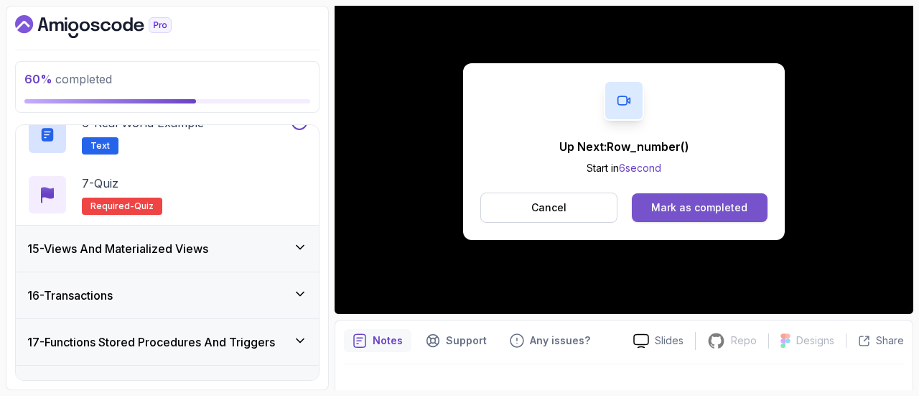
click at [694, 210] on div "Mark as completed" at bounding box center [699, 207] width 96 height 14
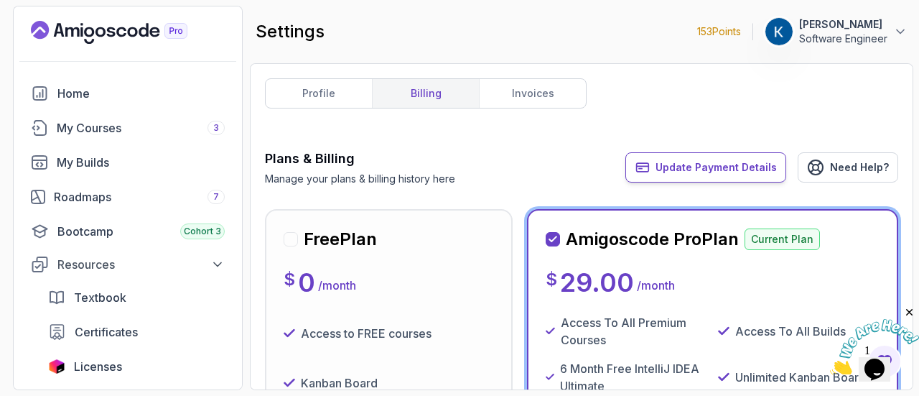
click at [711, 166] on span "Update Payment Details" at bounding box center [715, 167] width 121 height 14
